Goal: Task Accomplishment & Management: Use online tool/utility

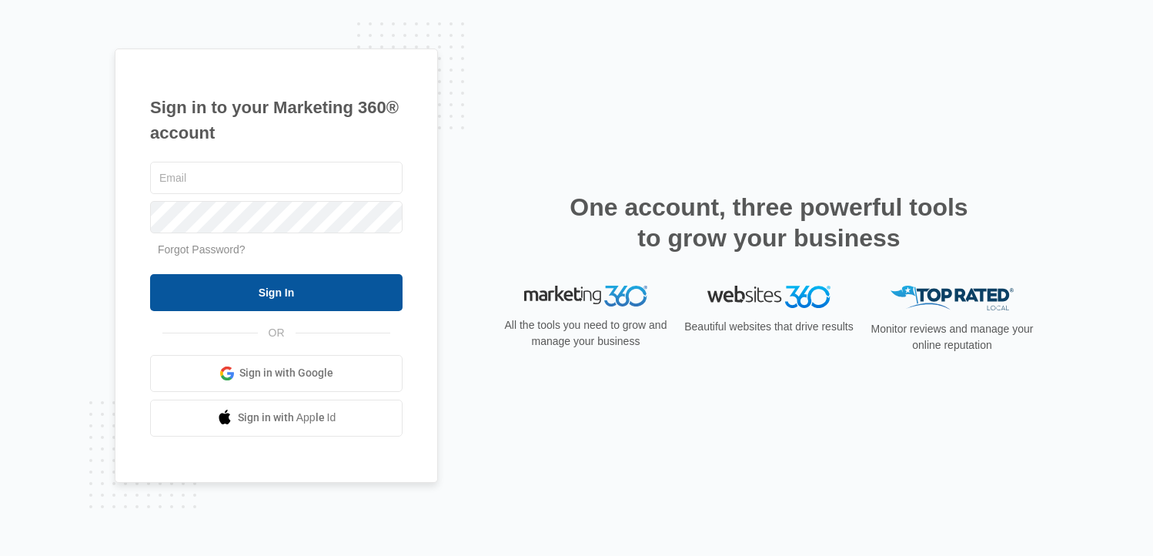
type input "[EMAIL_ADDRESS][DOMAIN_NAME]"
click at [266, 291] on input "Sign In" at bounding box center [276, 292] width 252 height 37
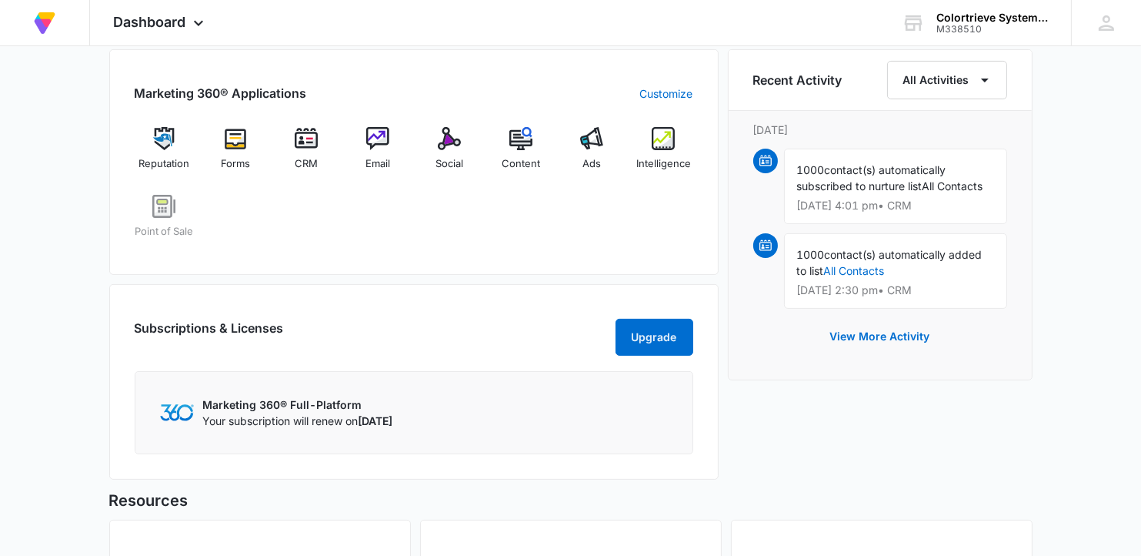
scroll to position [625, 0]
click at [448, 138] on img at bounding box center [449, 139] width 23 height 23
